Goal: Find specific page/section

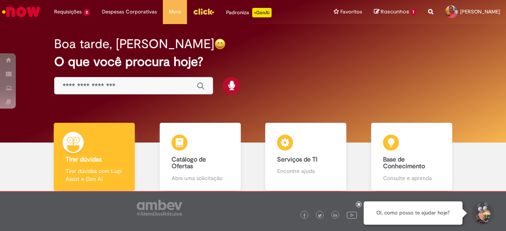
click at [132, 88] on input "Basta digitar aqui" at bounding box center [125, 86] width 126 height 9
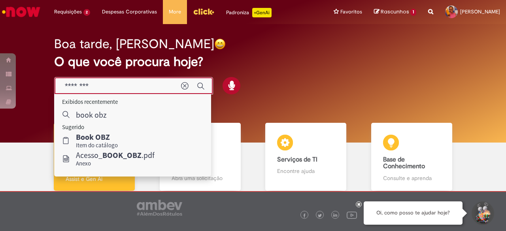
type input "********"
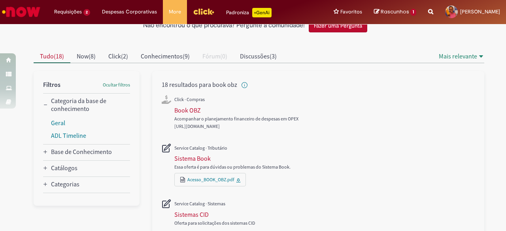
scroll to position [39, 0]
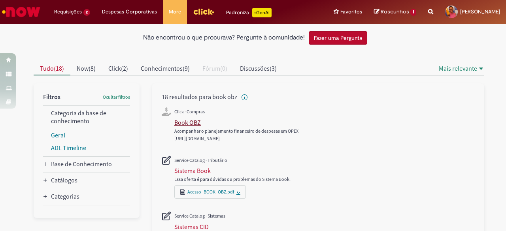
click at [191, 123] on div "Book OBZ" at bounding box center [187, 122] width 26 height 8
